Goal: Information Seeking & Learning: Stay updated

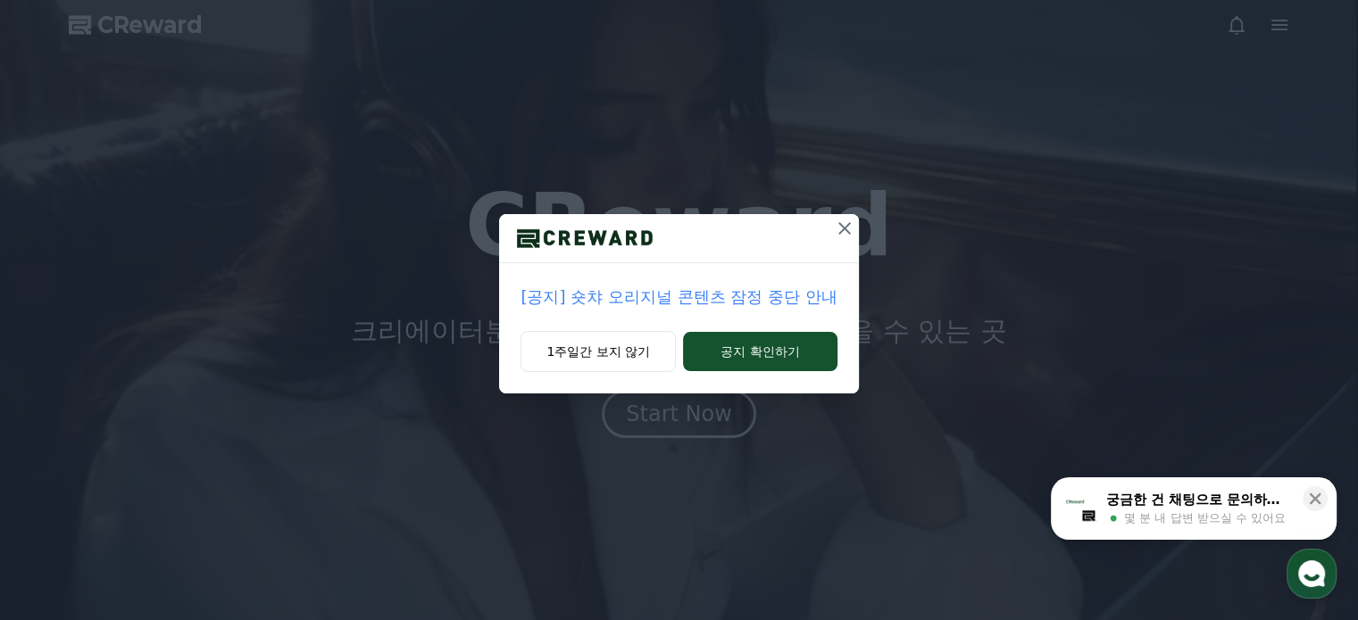
click at [669, 299] on p "[공지] 숏챠 오리지널 콘텐츠 잠정 중단 안내" at bounding box center [678, 297] width 316 height 25
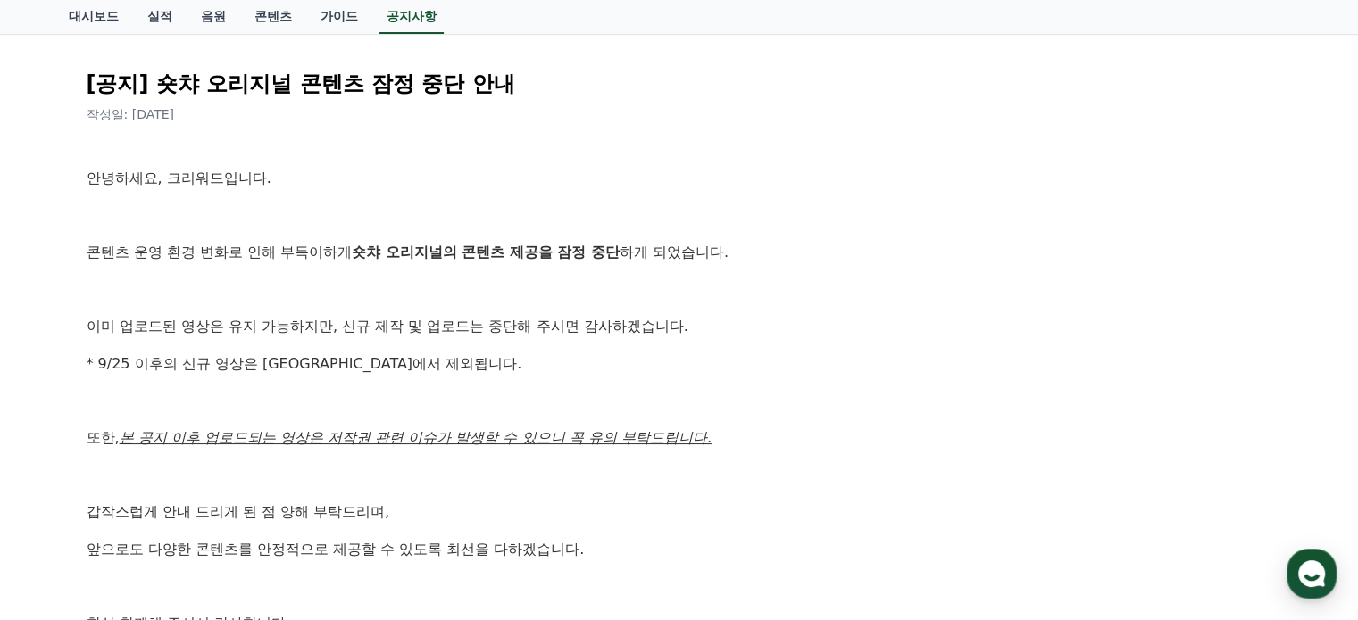
scroll to position [268, 0]
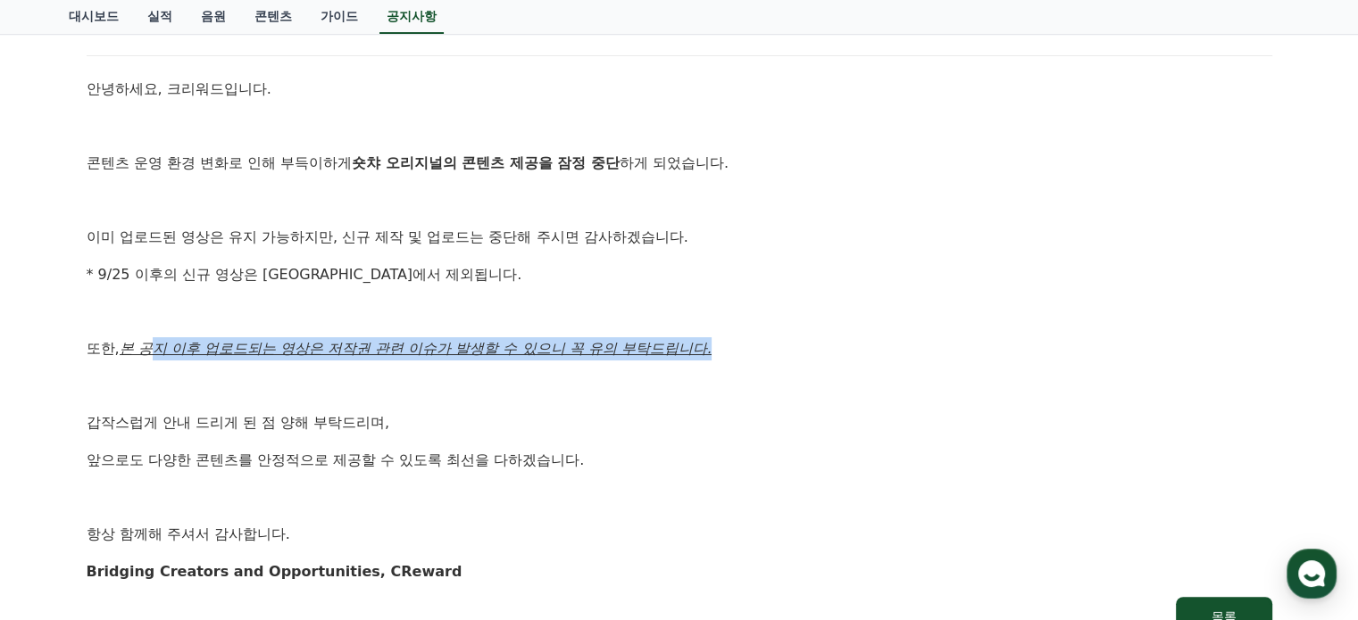
drag, startPoint x: 154, startPoint y: 349, endPoint x: 898, endPoint y: 388, distance: 745.5
click at [894, 353] on p "또한, 본 공지 이후 업로드되는 영상은 저작권 관련 이슈가 발생할 수 있으니 꼭 유의 부탁드립니다." at bounding box center [679, 348] width 1185 height 23
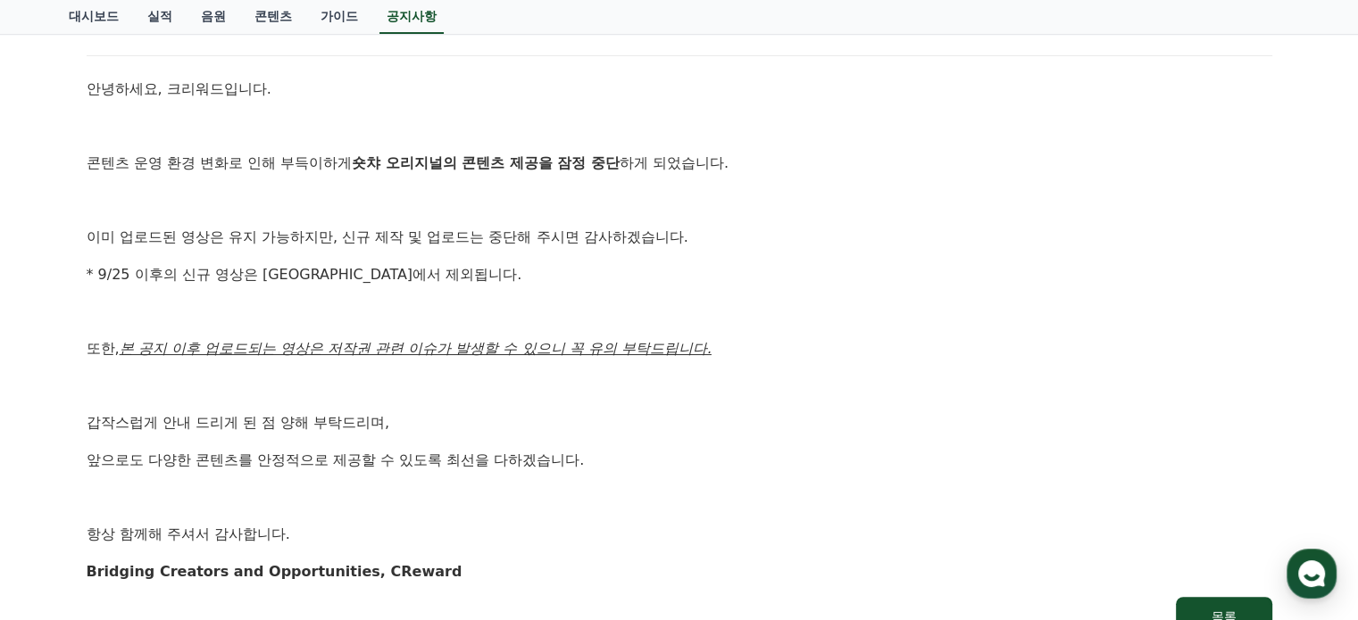
click at [894, 383] on p at bounding box center [679, 386] width 1185 height 23
click at [778, 488] on p at bounding box center [679, 497] width 1185 height 23
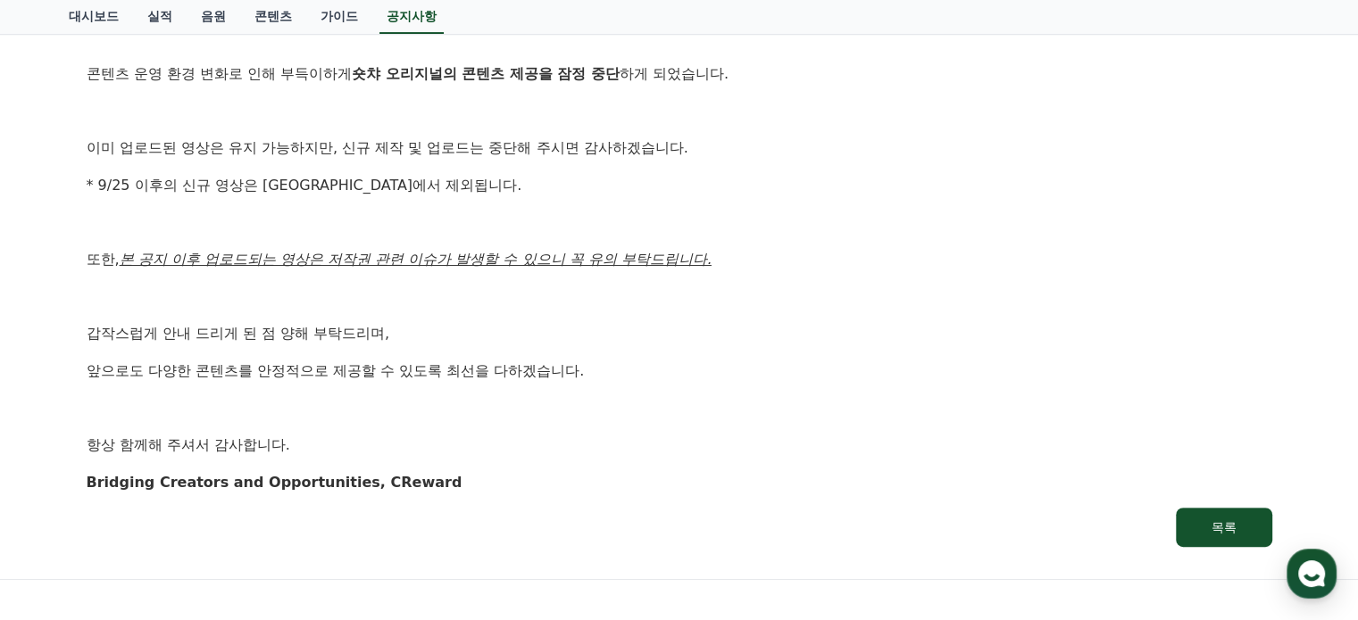
click at [778, 481] on p "Bridging Creators and Opportunities, CReward" at bounding box center [679, 482] width 1185 height 23
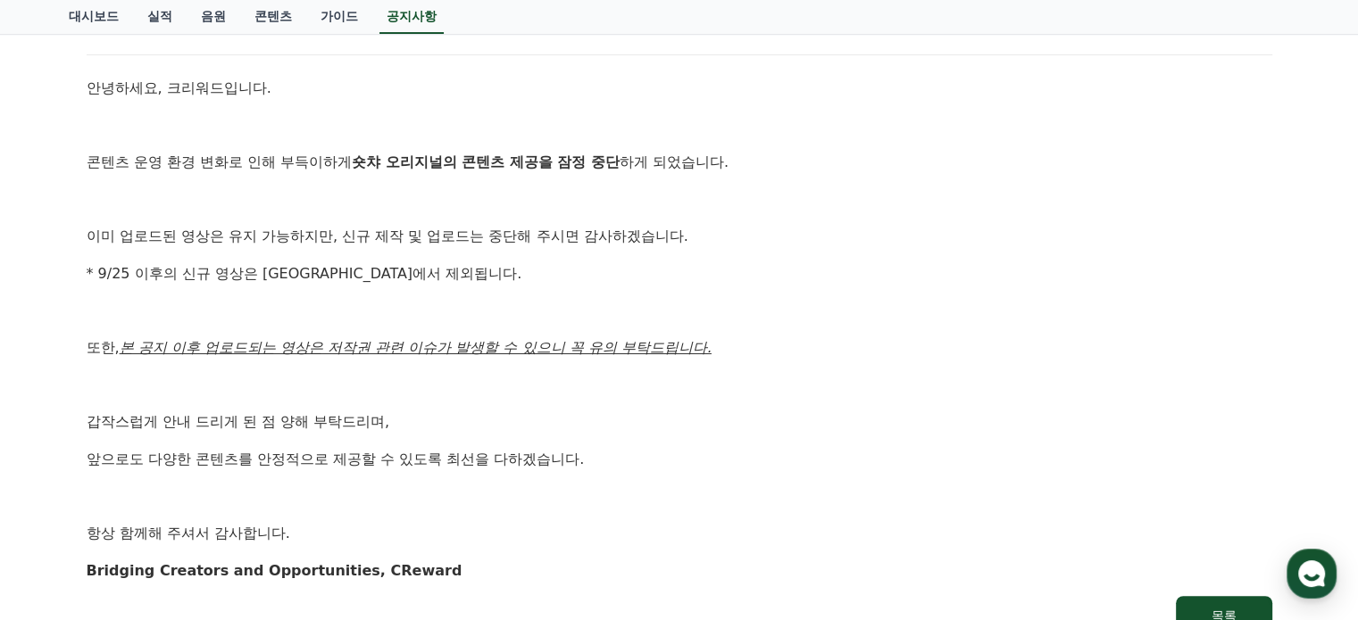
click at [907, 495] on p at bounding box center [679, 497] width 1185 height 23
click at [894, 499] on p at bounding box center [679, 497] width 1185 height 23
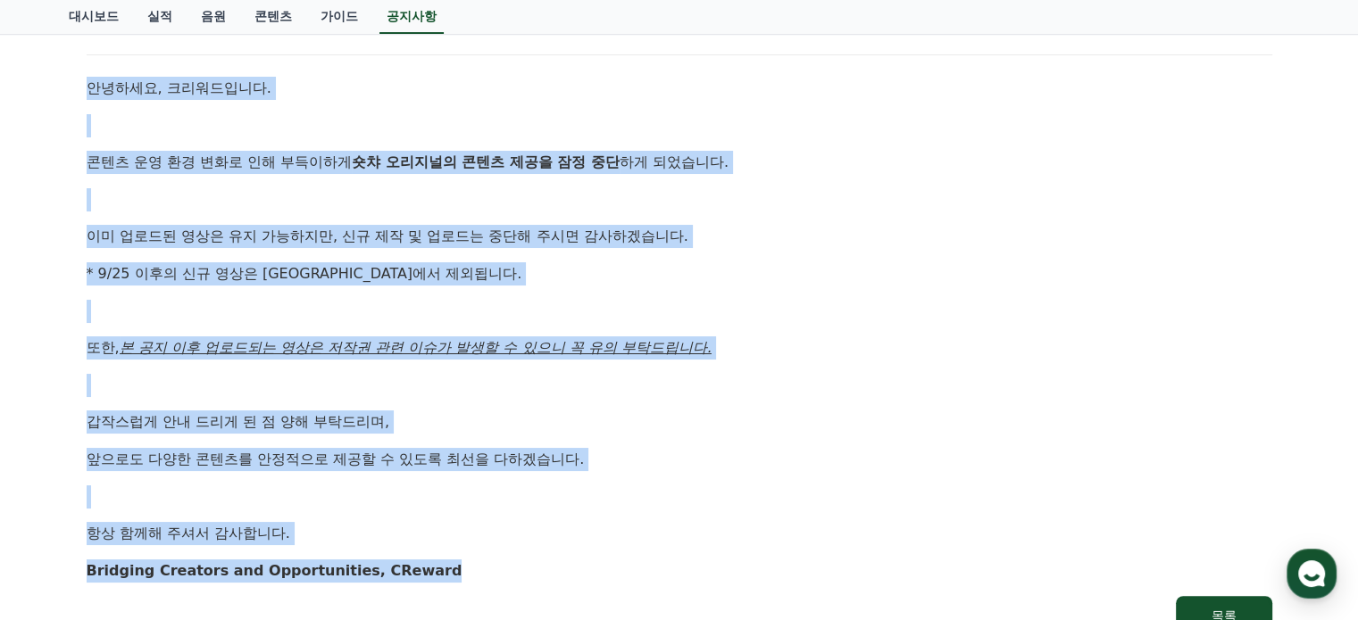
drag, startPoint x: 495, startPoint y: 565, endPoint x: 92, endPoint y: 87, distance: 625.3
click at [89, 87] on div "안녕하세요, 크리워드입니다. 콘텐츠 운영 환경 변화로 인해 부득이하게 숏챠 오리지널의 콘텐츠 제공을 잠정 중단 하게 되었습니다. 이미 업로드된…" at bounding box center [679, 329] width 1185 height 505
click at [774, 404] on div "안녕하세요, 크리워드입니다. 콘텐츠 운영 환경 변화로 인해 부득이하게 숏챠 오리지널의 콘텐츠 제공을 잠정 중단 하게 되었습니다. 이미 업로드된…" at bounding box center [679, 329] width 1185 height 505
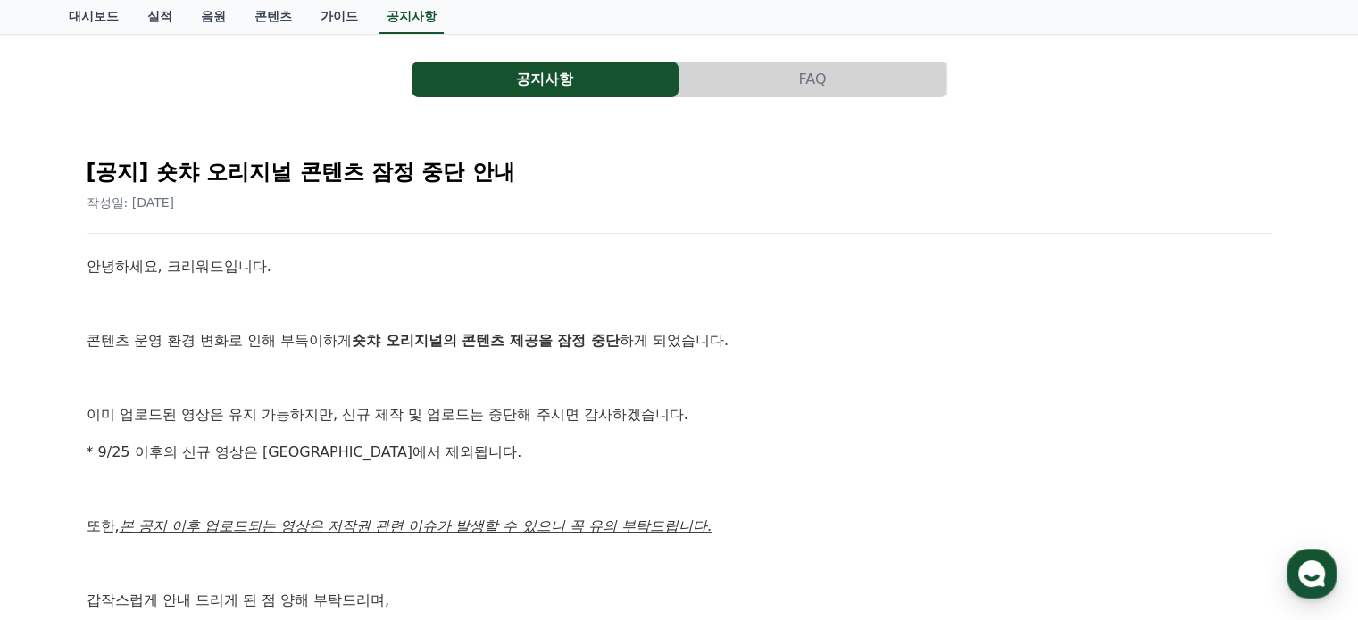
scroll to position [0, 0]
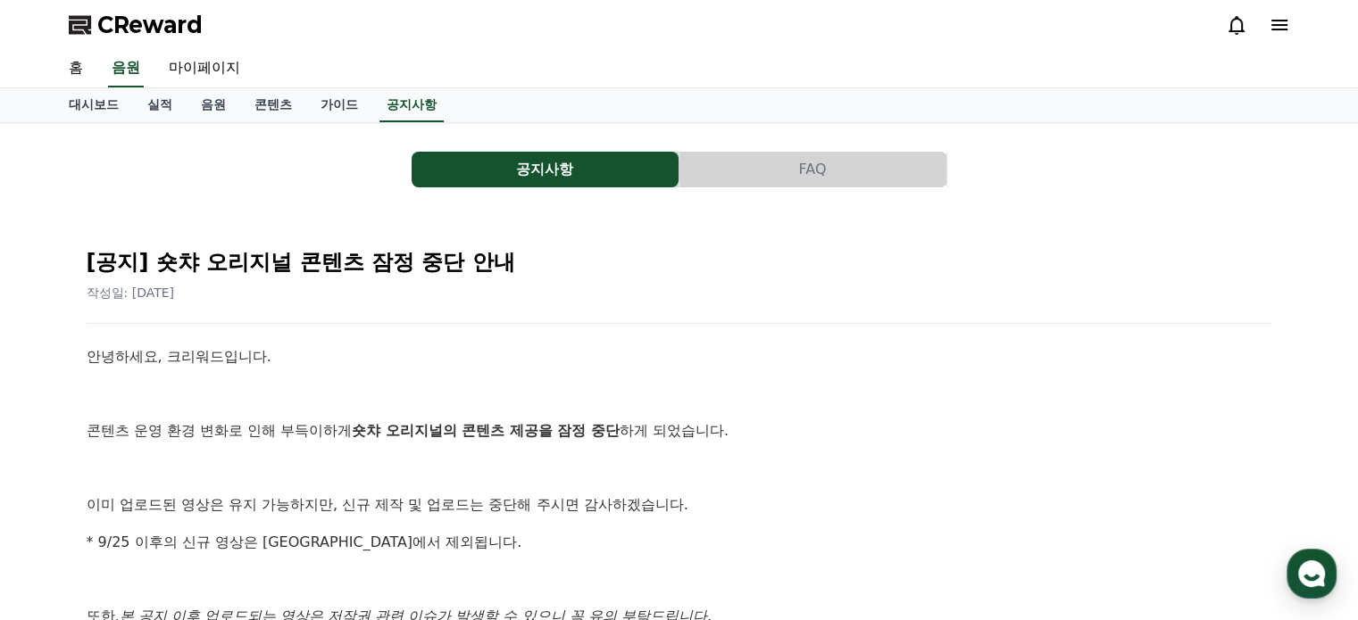
click at [93, 29] on icon at bounding box center [81, 24] width 25 height 25
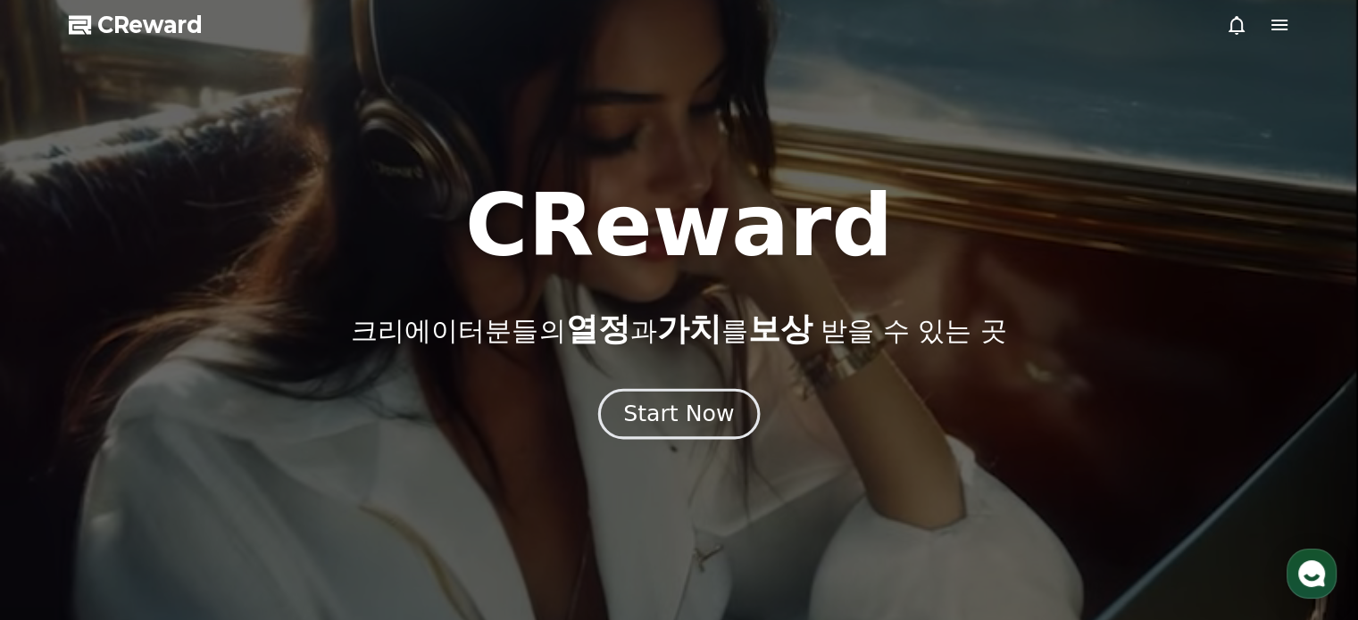
click at [661, 422] on div "Start Now" at bounding box center [678, 414] width 111 height 30
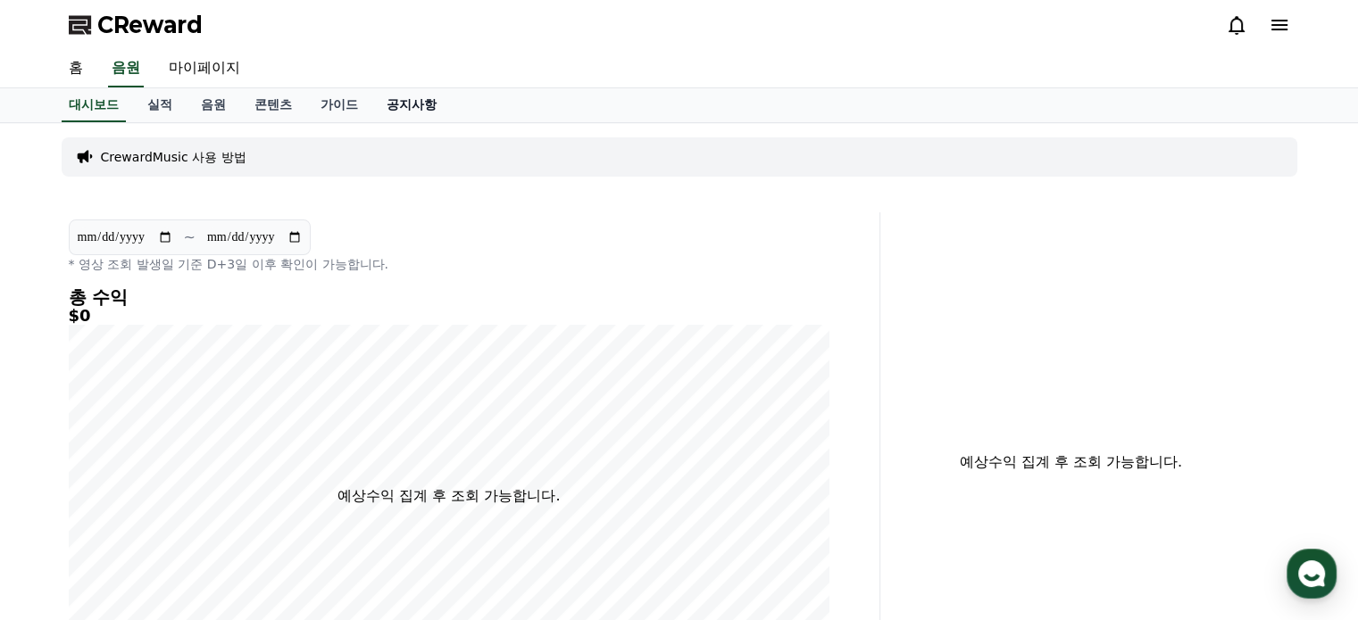
click at [427, 98] on link "공지사항" at bounding box center [411, 105] width 79 height 34
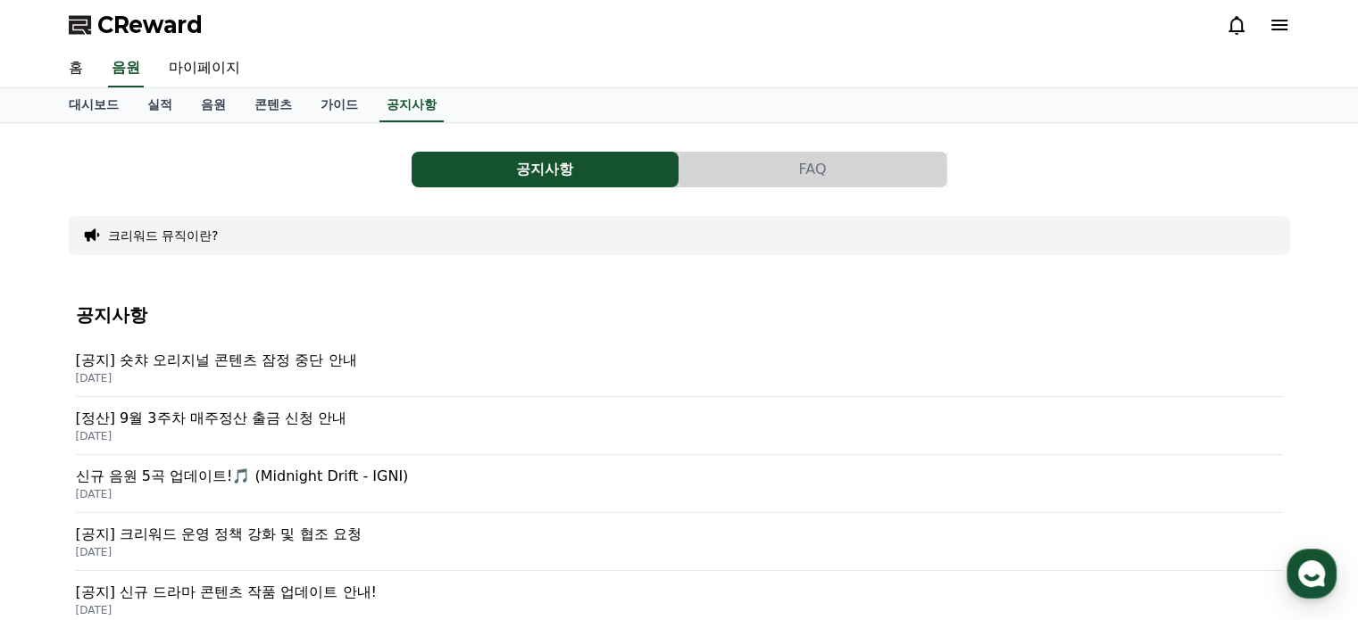
scroll to position [89, 0]
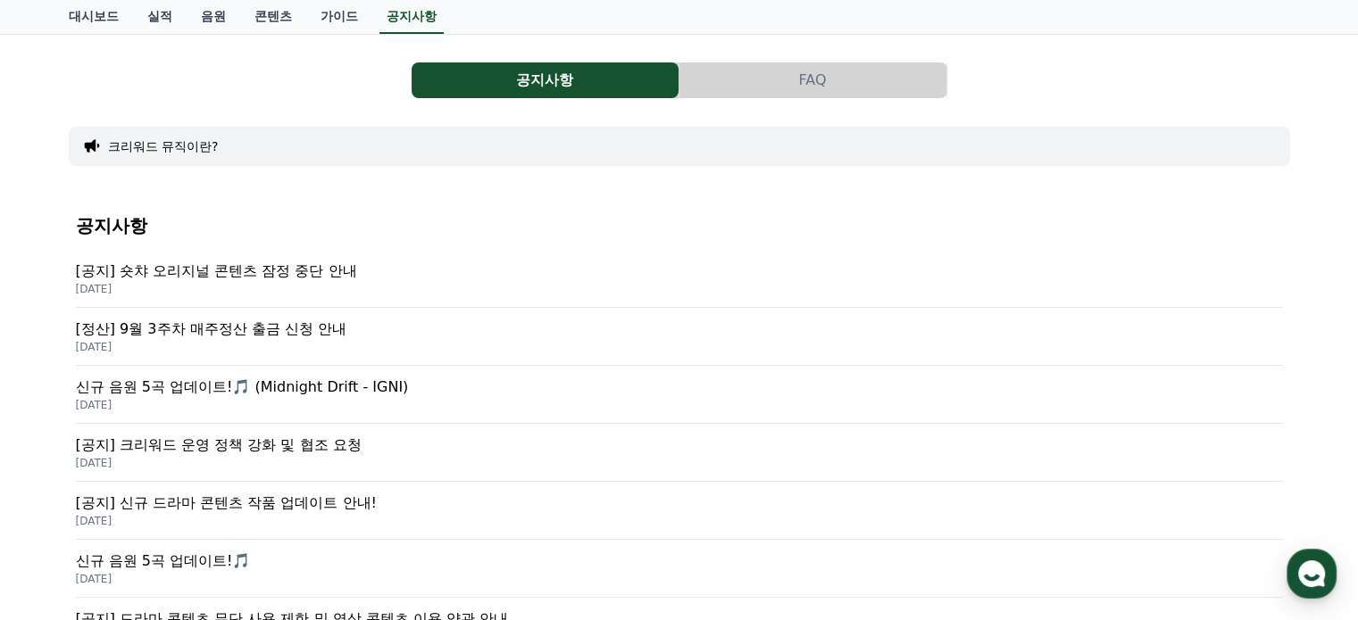
click at [333, 335] on p "[정산] 9월 3주차 매주정산 출금 신청 안내" at bounding box center [679, 329] width 1207 height 21
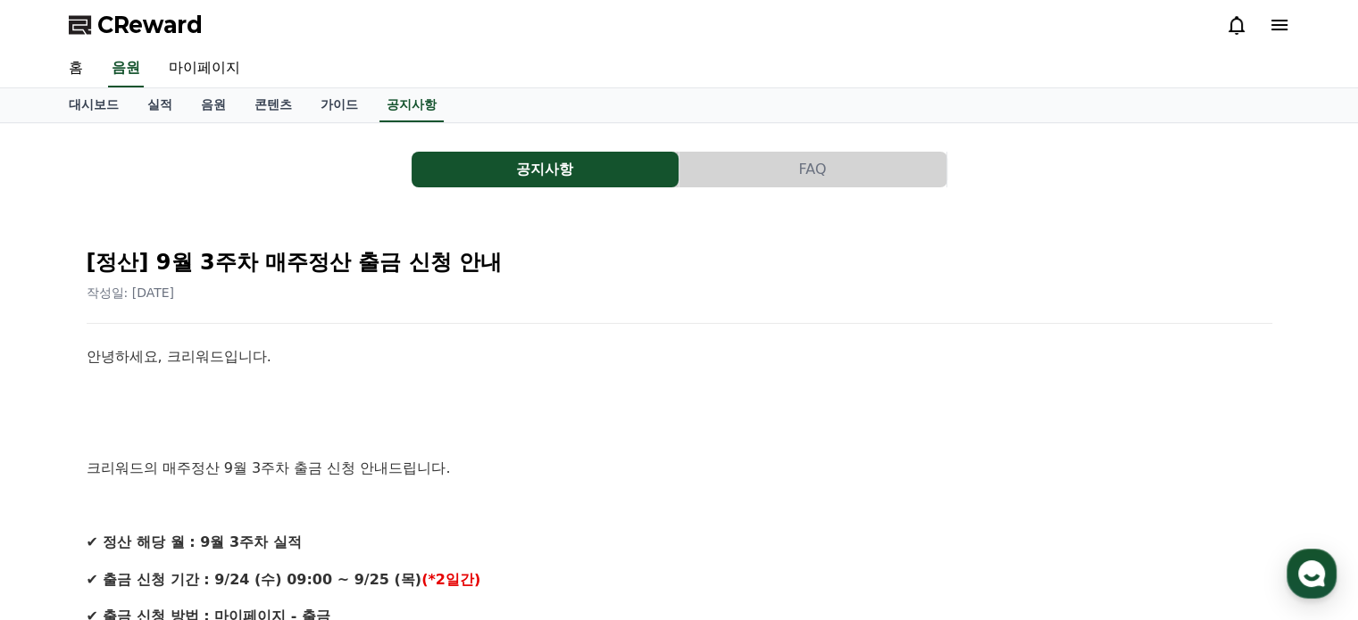
click at [633, 277] on div "[정산] 9월 3주차 매주정산 출금 신청 안내 작성일: [DATE]" at bounding box center [679, 268] width 1185 height 68
